Goal: Task Accomplishment & Management: Use online tool/utility

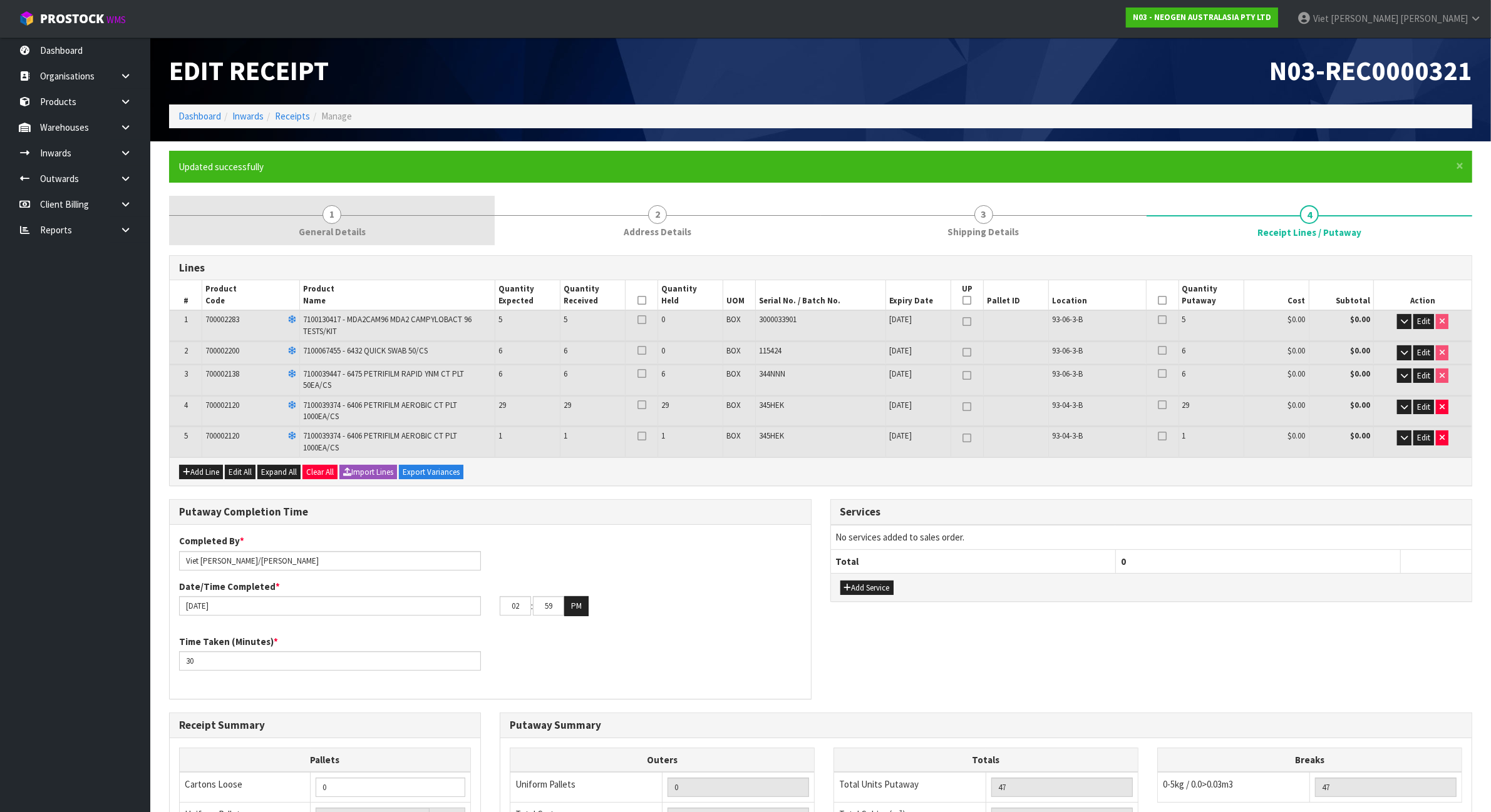
click at [348, 217] on link "1 General Details" at bounding box center [332, 221] width 326 height 50
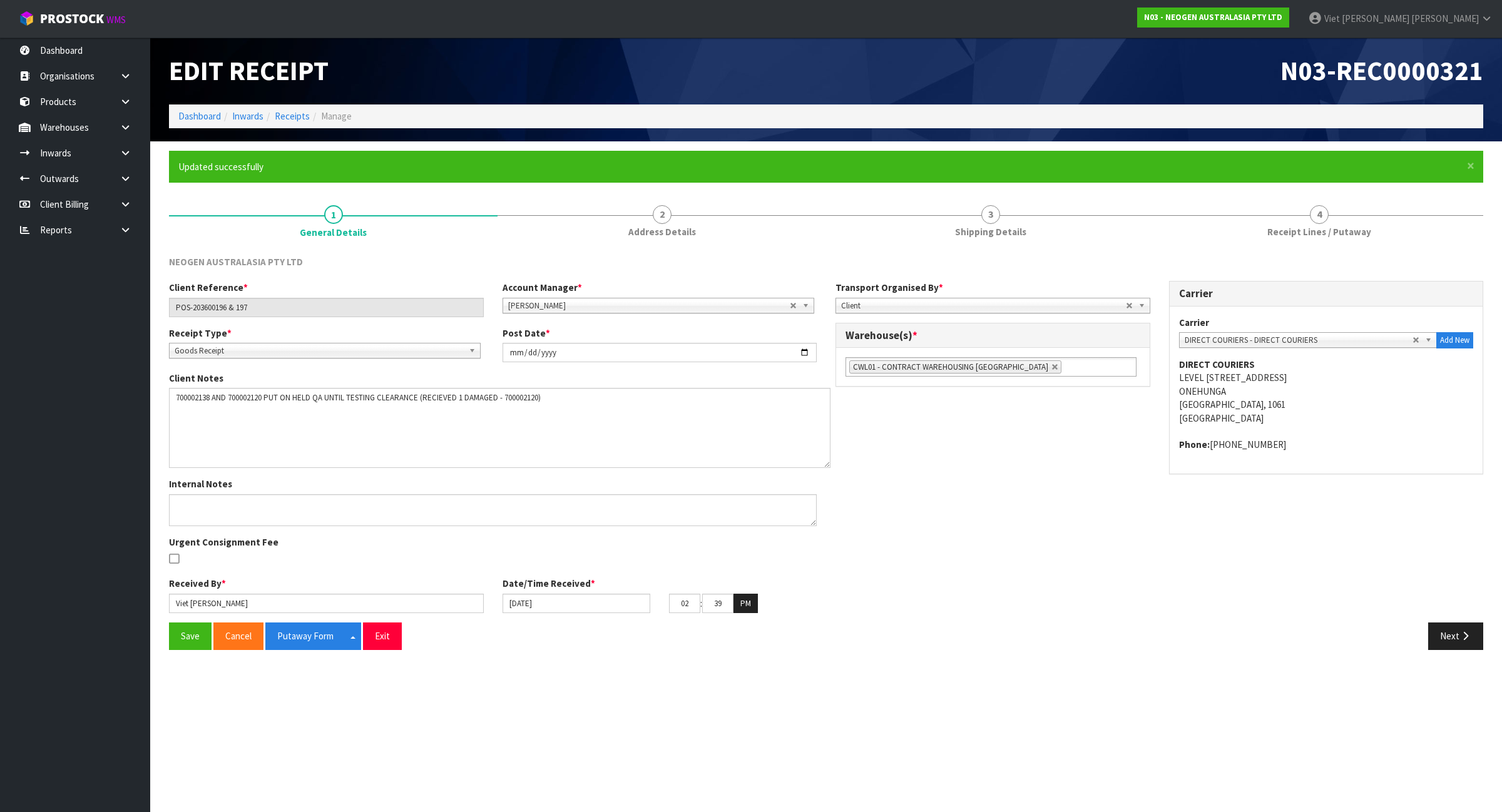
drag, startPoint x: 811, startPoint y: 415, endPoint x: 824, endPoint y: 464, distance: 50.7
click at [824, 464] on textarea at bounding box center [500, 427] width 661 height 80
click at [421, 397] on textarea at bounding box center [500, 427] width 661 height 80
drag, startPoint x: 258, startPoint y: 409, endPoint x: 170, endPoint y: 413, distance: 88.1
click at [170, 413] on textarea at bounding box center [500, 427] width 661 height 80
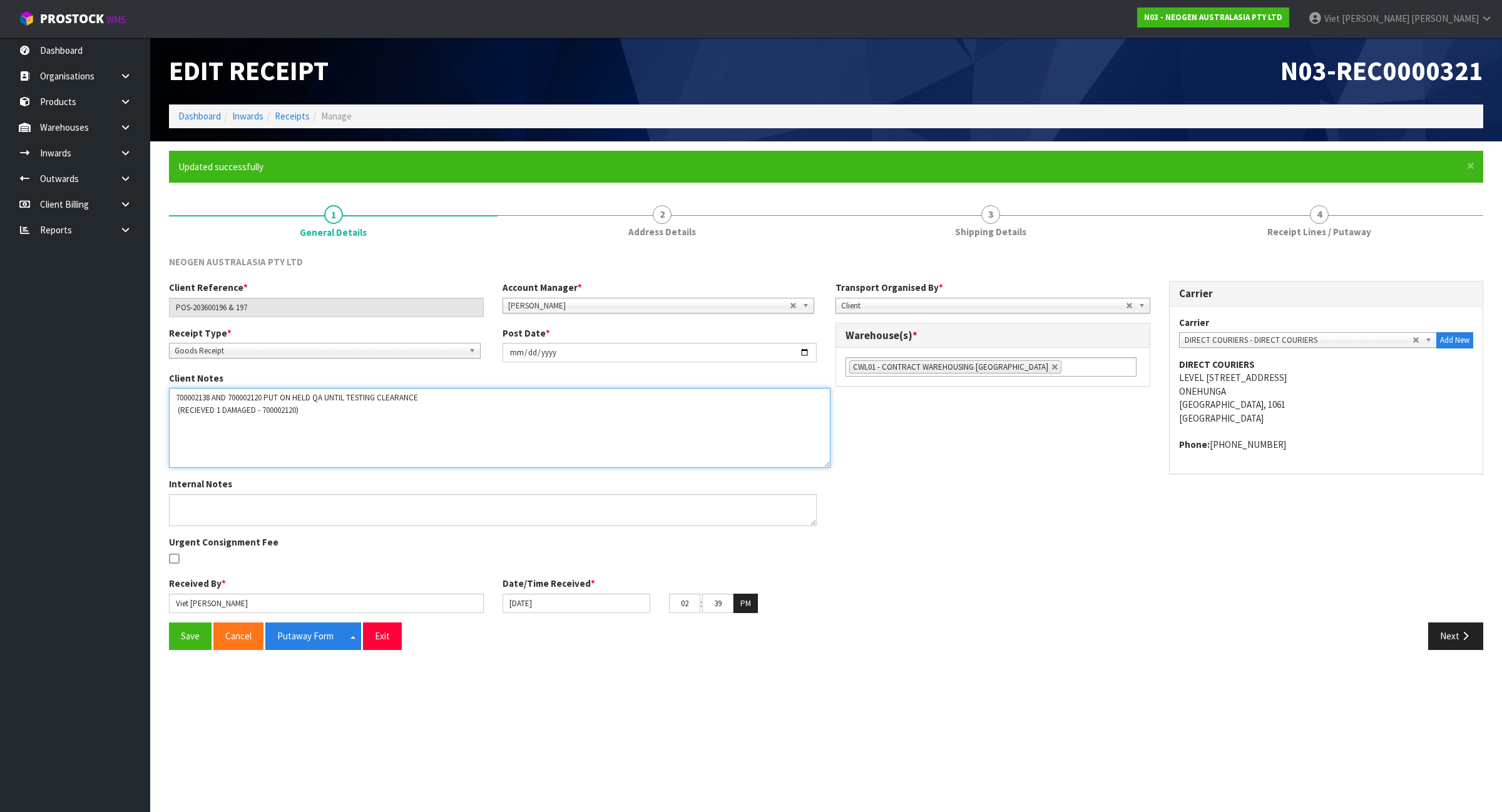
click at [305, 415] on textarea at bounding box center [500, 427] width 661 height 80
paste textarea "(RECIEVED 1 DAMAGED -"
drag, startPoint x: 260, startPoint y: 413, endPoint x: 154, endPoint y: 423, distance: 106.5
click at [154, 423] on section "× Close Updated successfully 1 General Details 2 Address Details 3 Shipping Det…" at bounding box center [826, 405] width 1352 height 527
click at [301, 411] on textarea at bounding box center [500, 427] width 661 height 80
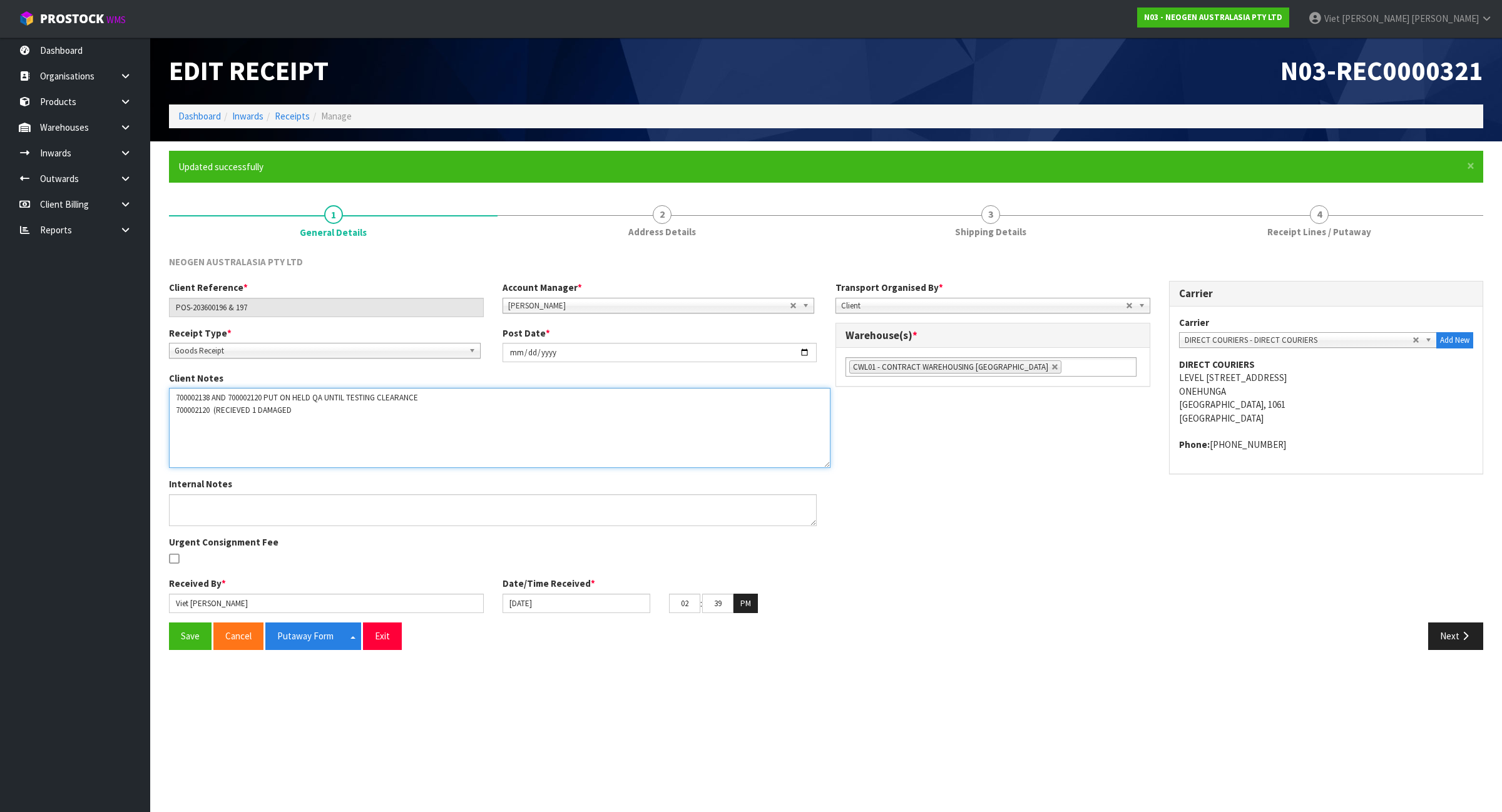
click at [176, 408] on textarea at bounding box center [500, 427] width 661 height 80
click at [227, 409] on textarea at bounding box center [500, 427] width 661 height 80
click at [264, 410] on textarea at bounding box center [500, 427] width 661 height 80
click at [275, 433] on textarea at bounding box center [500, 427] width 661 height 80
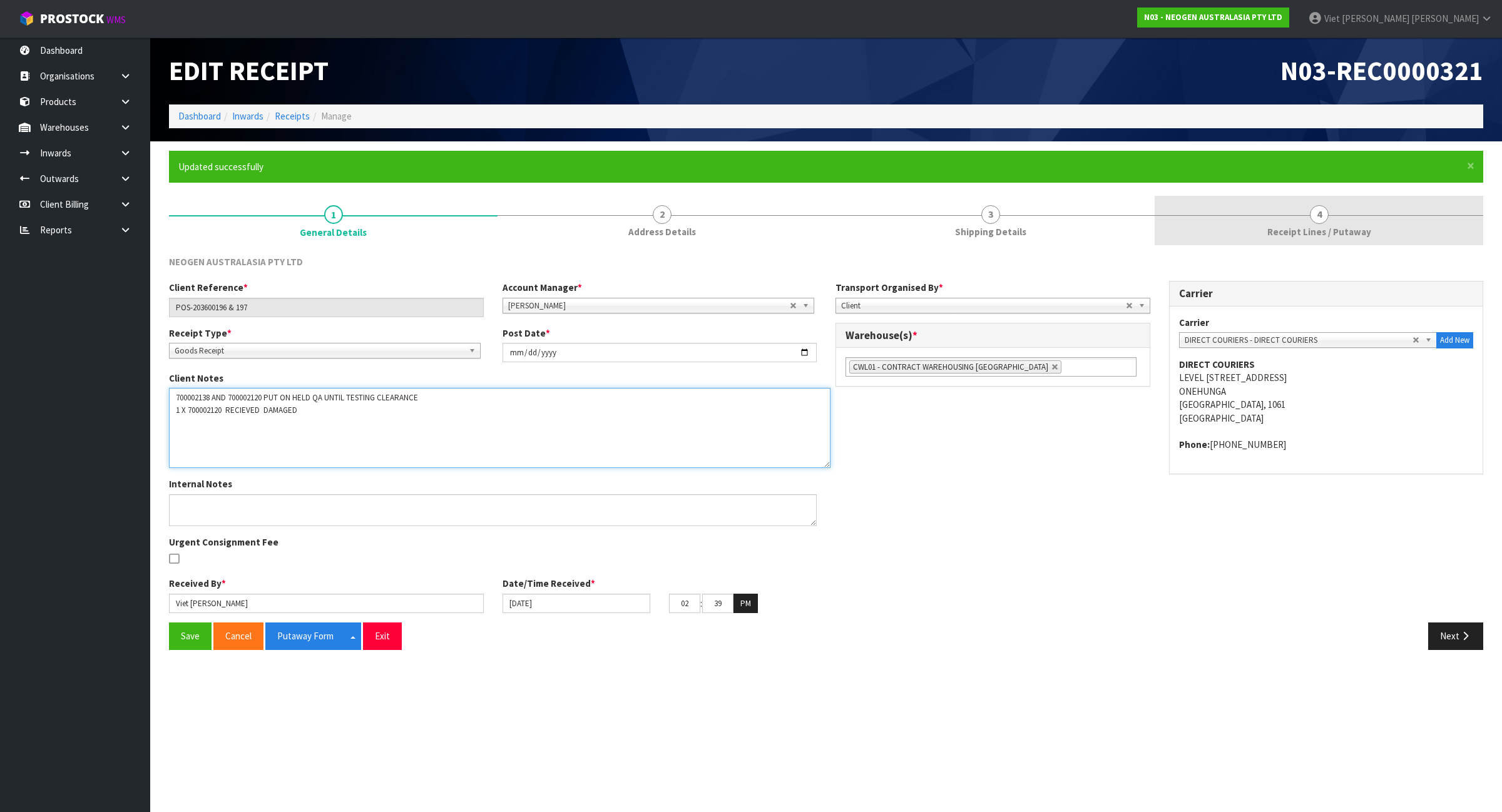
type textarea "700002138 AND 700002120 PUT ON HELD QA UNTIL TESTING CLEARANCE 1 X 700002120 RE…"
click at [1365, 216] on link "4 Receipt Lines / Putaway" at bounding box center [1318, 221] width 328 height 50
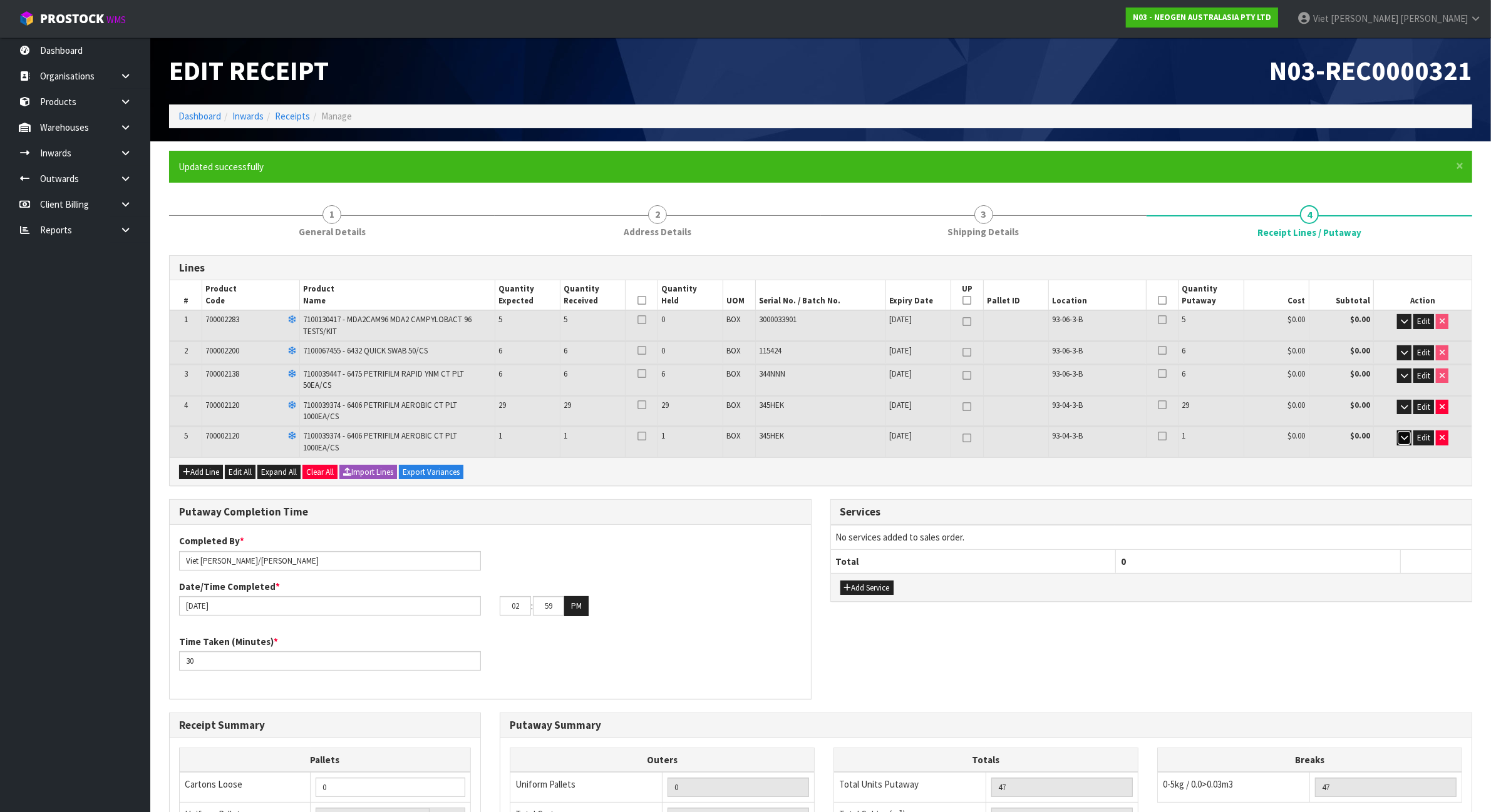
click at [1404, 435] on icon "button" at bounding box center [1403, 437] width 7 height 8
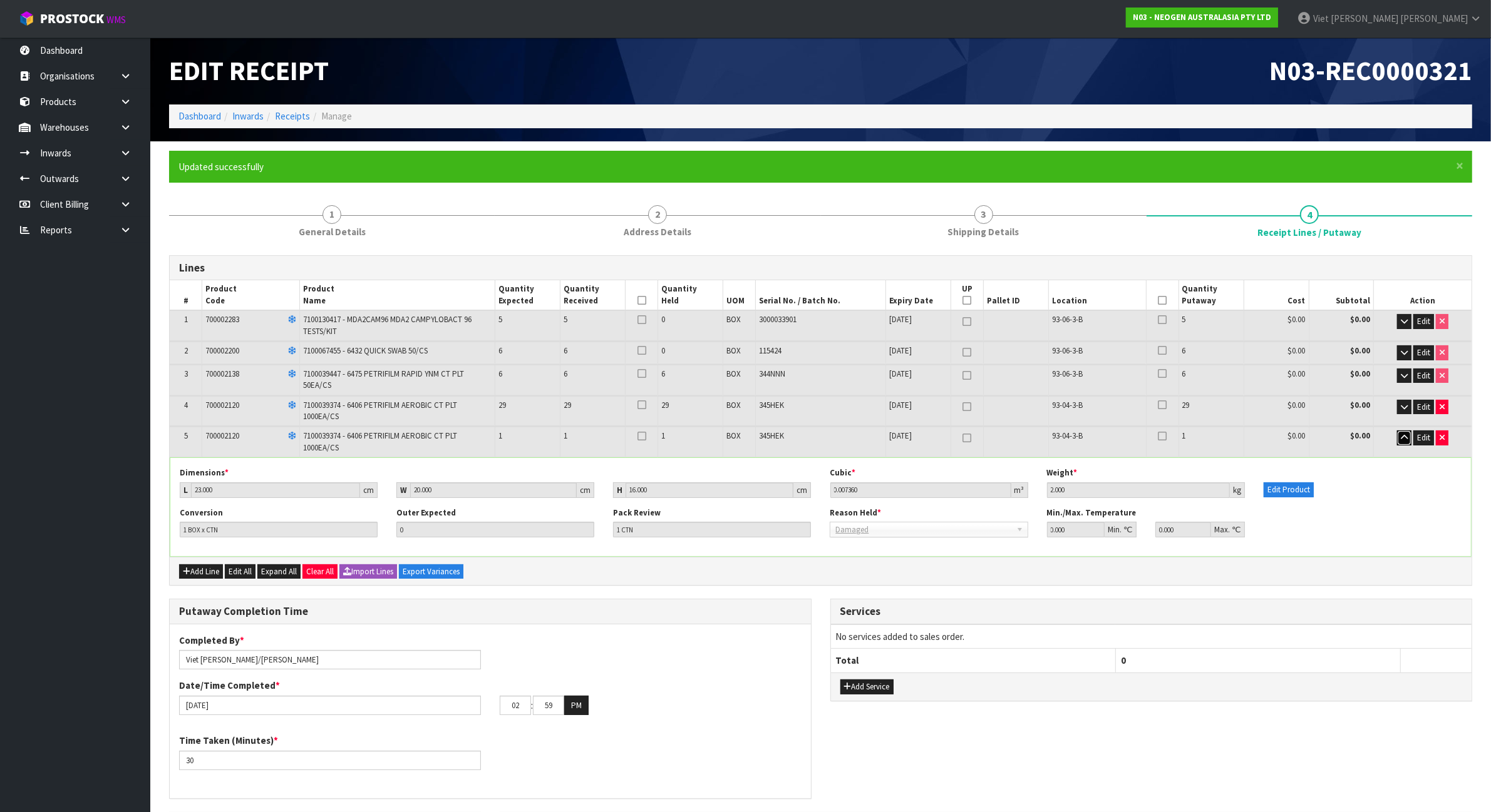
click at [1400, 440] on button "button" at bounding box center [1404, 437] width 15 height 15
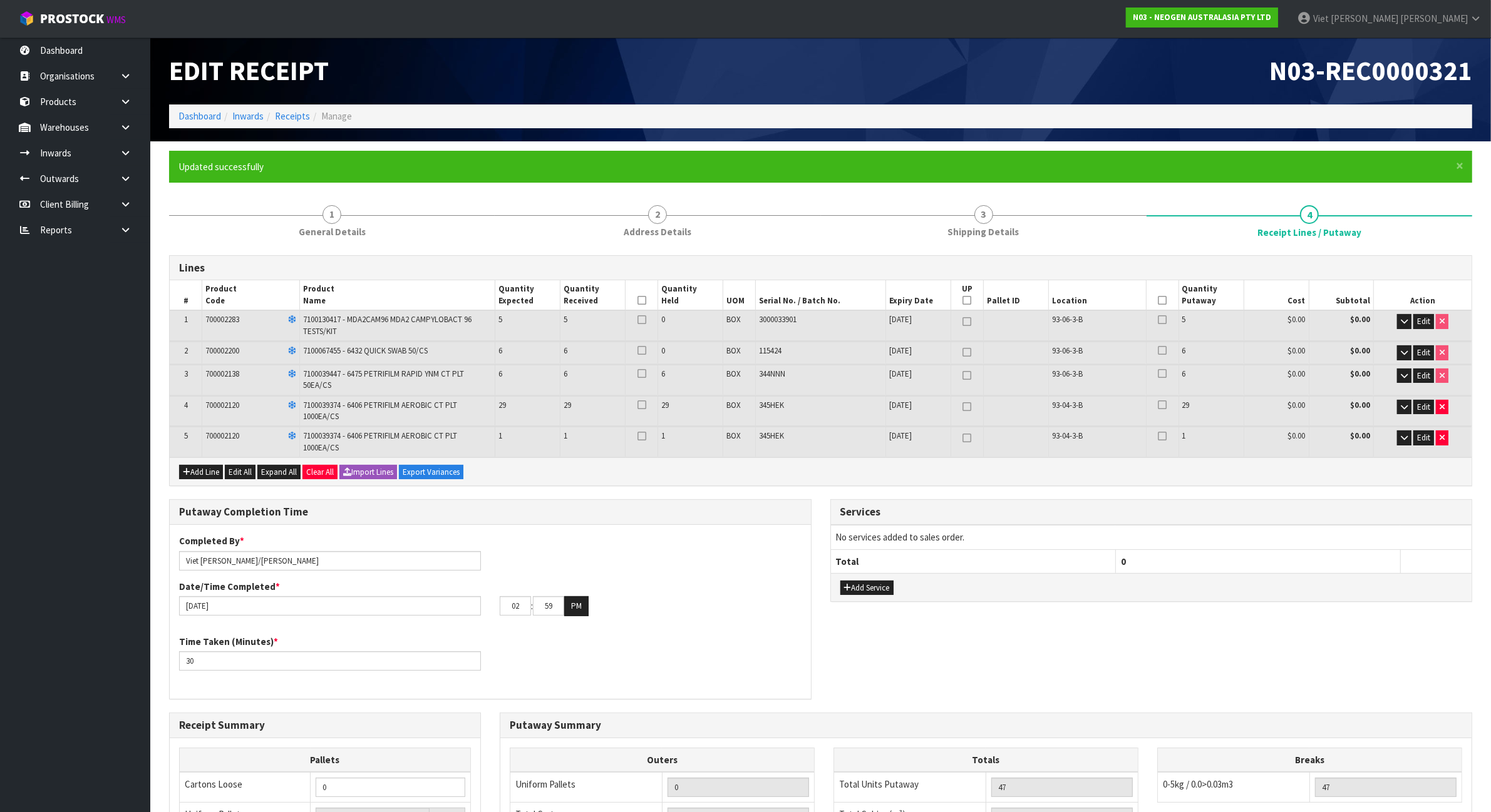
click at [640, 301] on icon at bounding box center [642, 301] width 9 height 1
click at [1166, 307] on th at bounding box center [1162, 295] width 32 height 30
click at [1163, 301] on icon at bounding box center [1162, 301] width 9 height 1
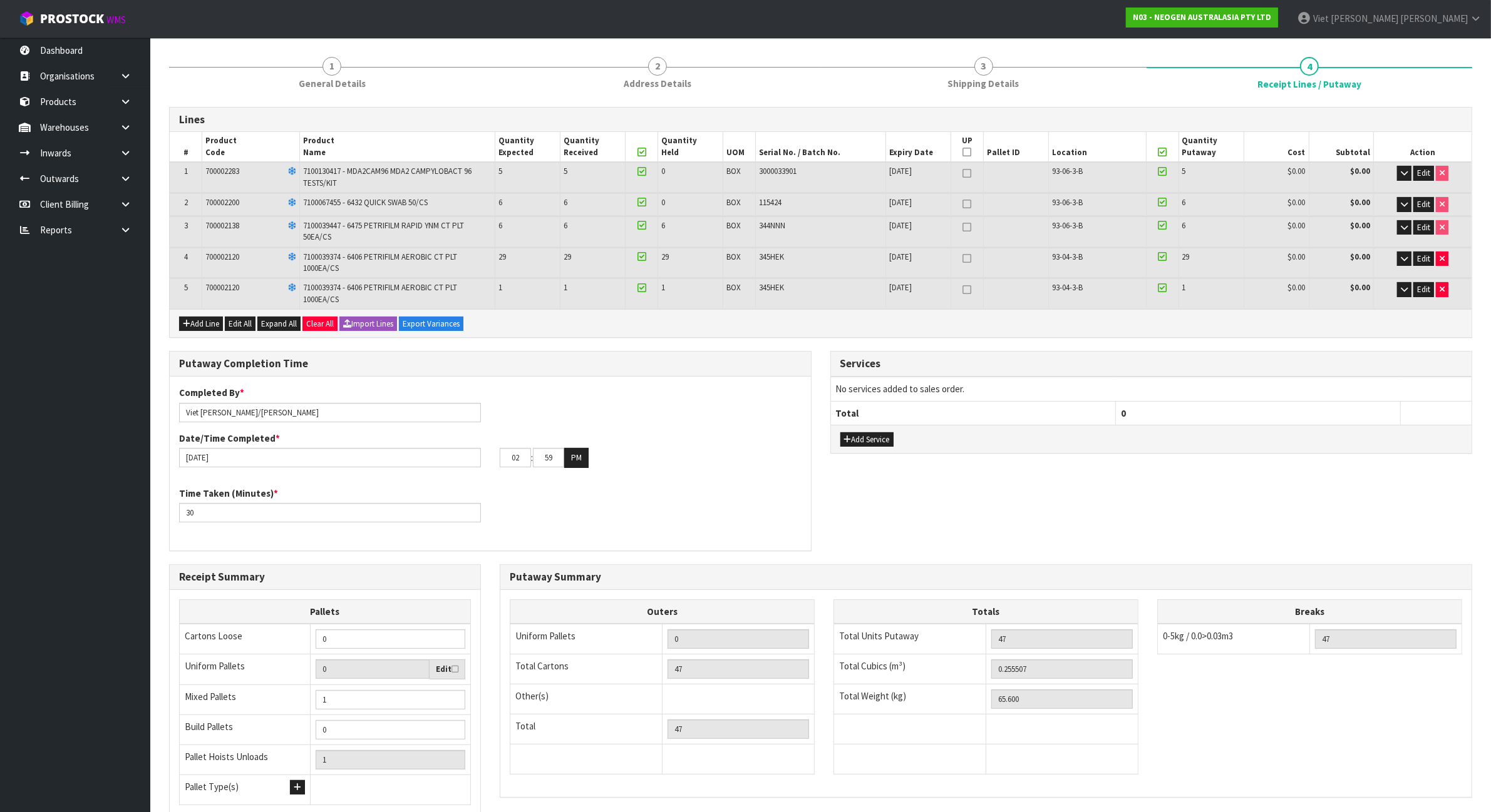
scroll to position [175, 0]
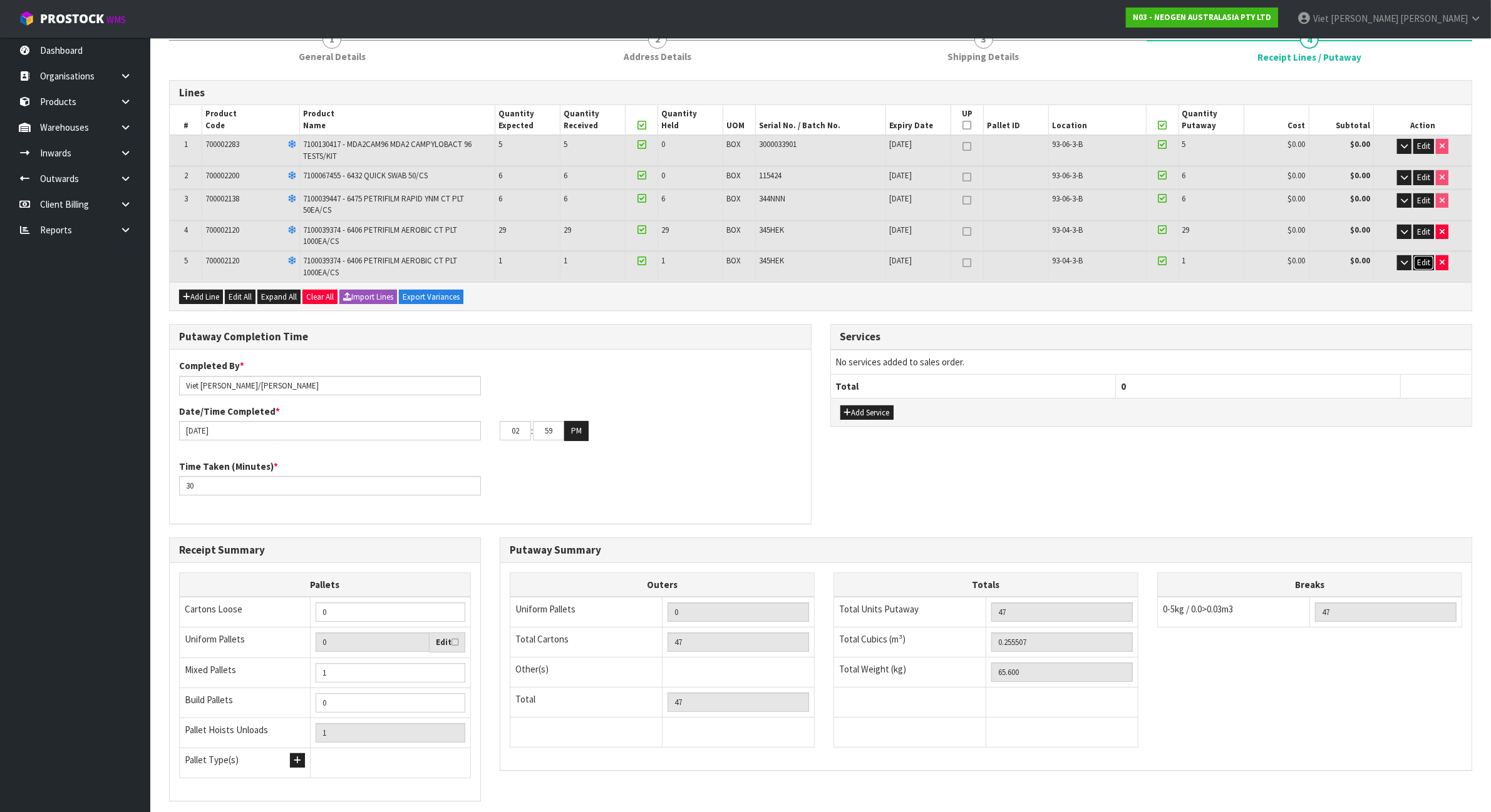
click at [1419, 263] on span "Edit" at bounding box center [1424, 263] width 13 height 11
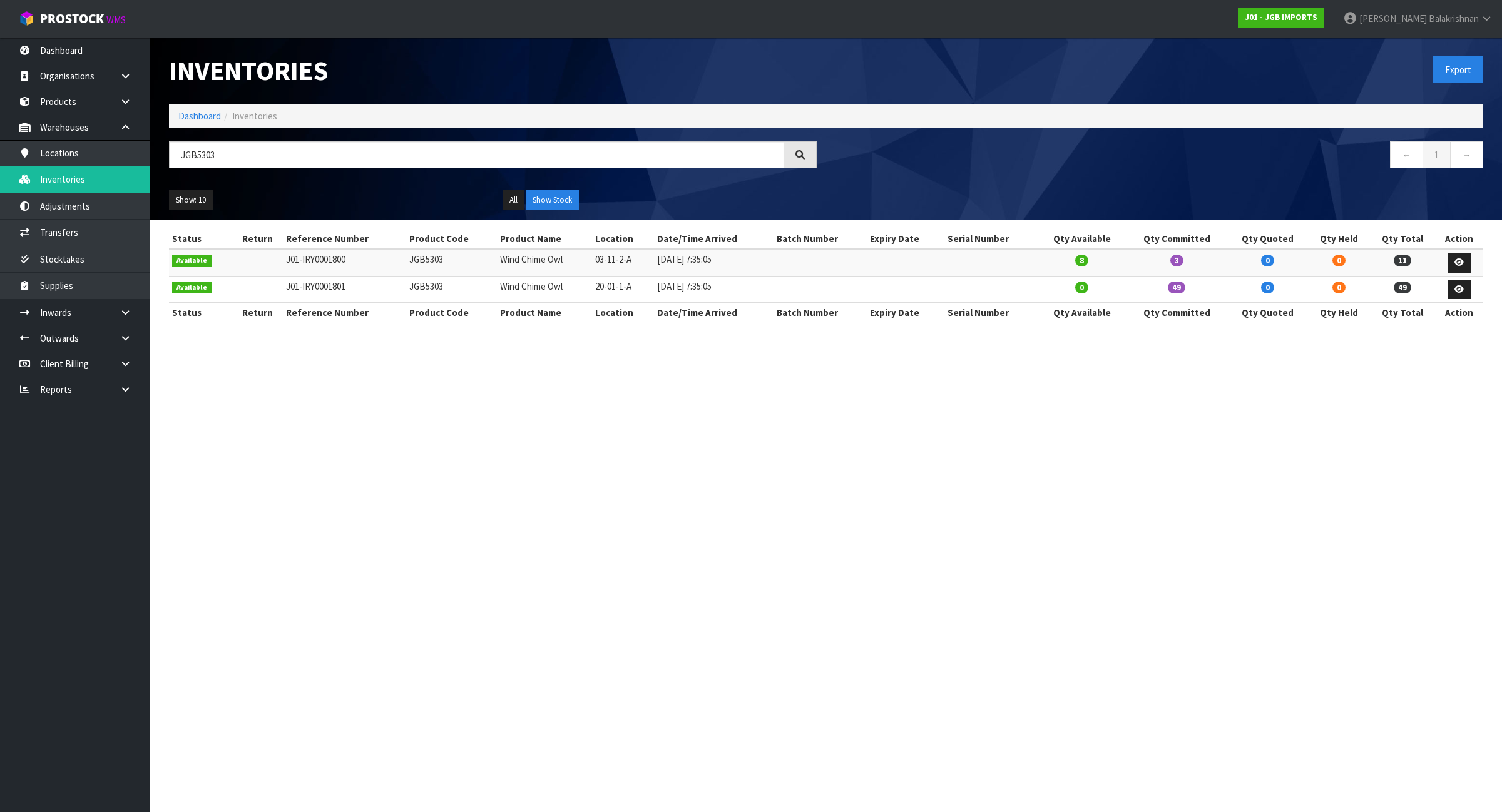
click at [920, 574] on section "Inventories Export Dashboard Inventories JGB5303 ← 1 → Show: 10 5 10 25 50 All …" at bounding box center [751, 406] width 1502 height 812
